Goal: Task Accomplishment & Management: Use online tool/utility

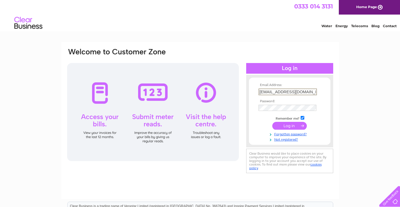
type input "16balc@gmail.com"
click at [272, 122] on input "submit" at bounding box center [289, 126] width 35 height 8
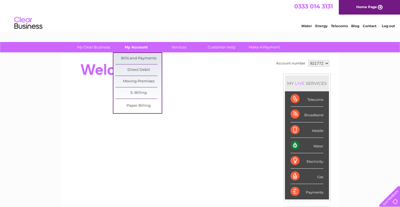
click at [141, 48] on link "My Account" at bounding box center [136, 47] width 46 height 10
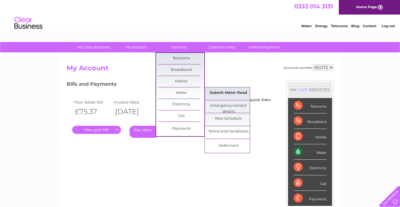
click at [236, 93] on link "Submit Meter Read" at bounding box center [228, 93] width 46 height 11
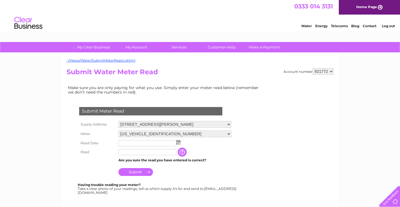
click at [179, 143] on img at bounding box center [178, 142] width 4 height 4
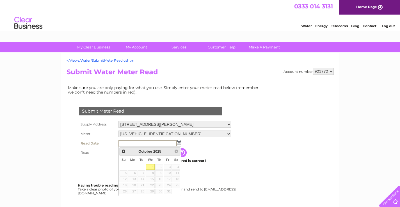
click at [152, 166] on link "1" at bounding box center [150, 167] width 9 height 6
type input "2025/10/01"
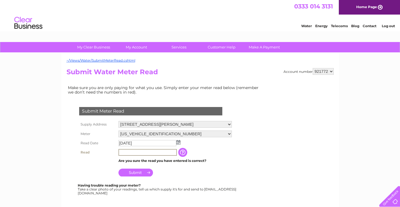
click at [129, 152] on input "text" at bounding box center [147, 152] width 58 height 7
type input "00349"
click at [148, 173] on input "Submit" at bounding box center [135, 172] width 35 height 8
